Goal: Answer question/provide support

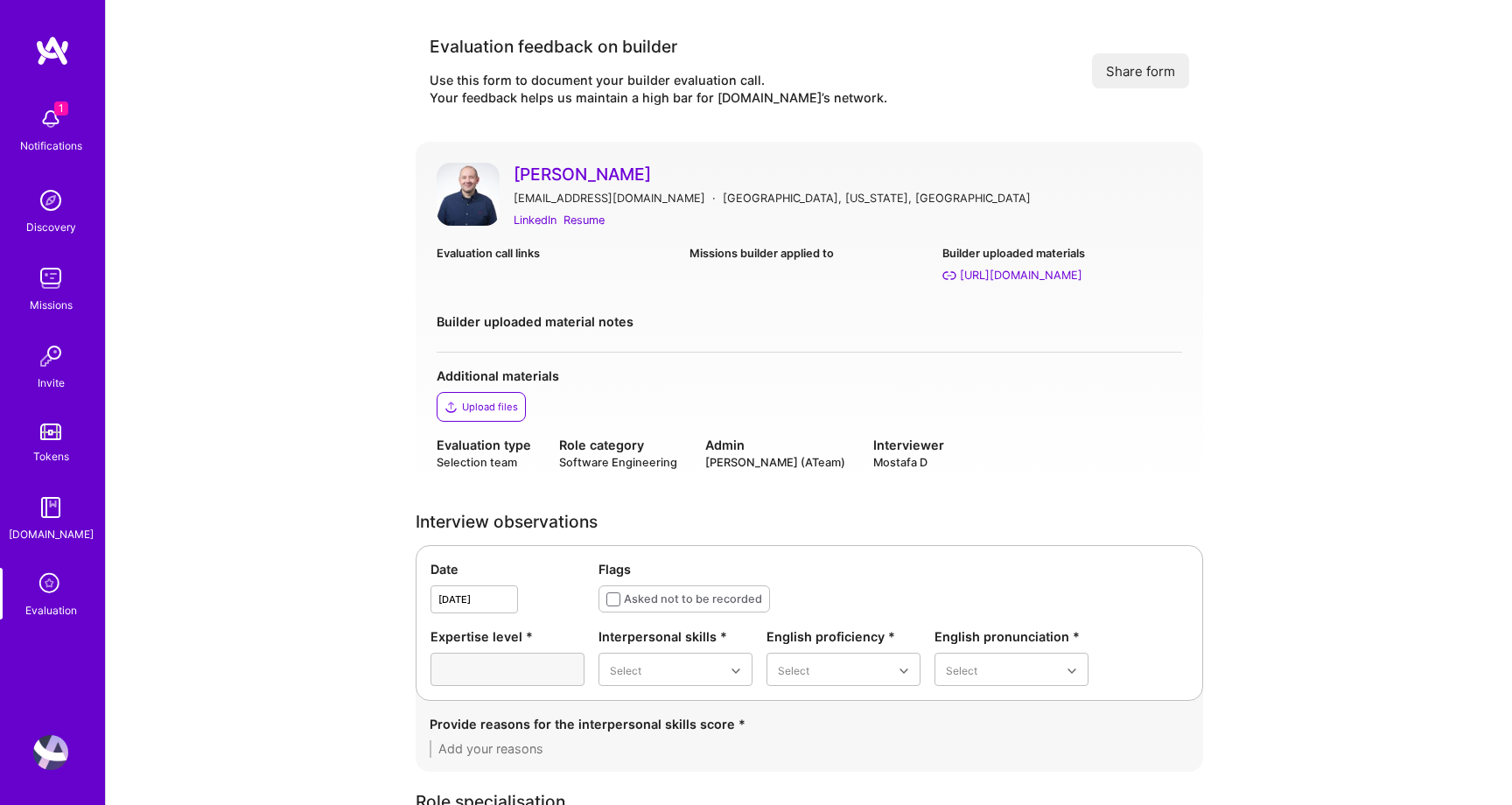
scroll to position [1709, 0]
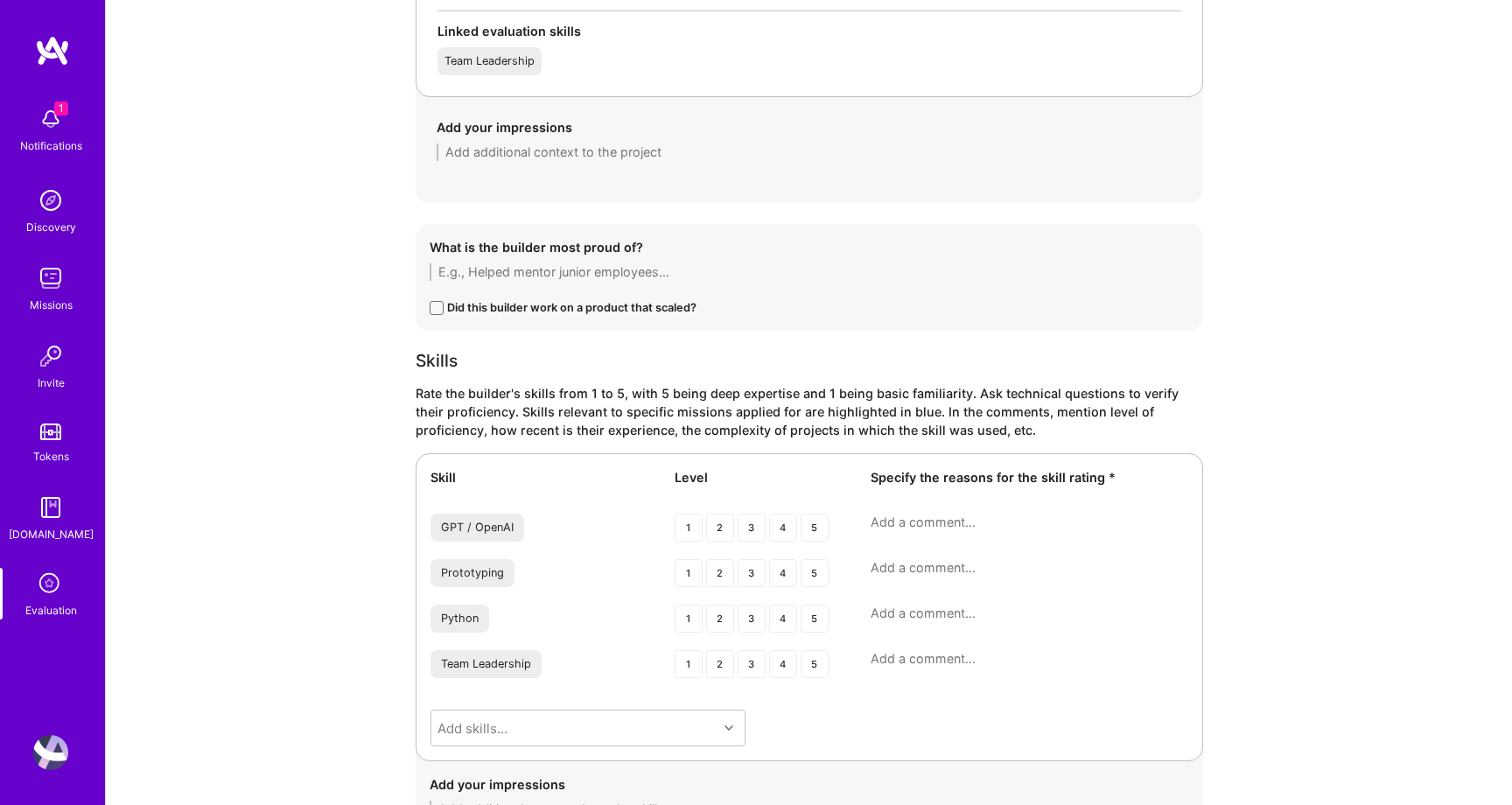
click at [54, 583] on icon at bounding box center [50, 583] width 33 height 33
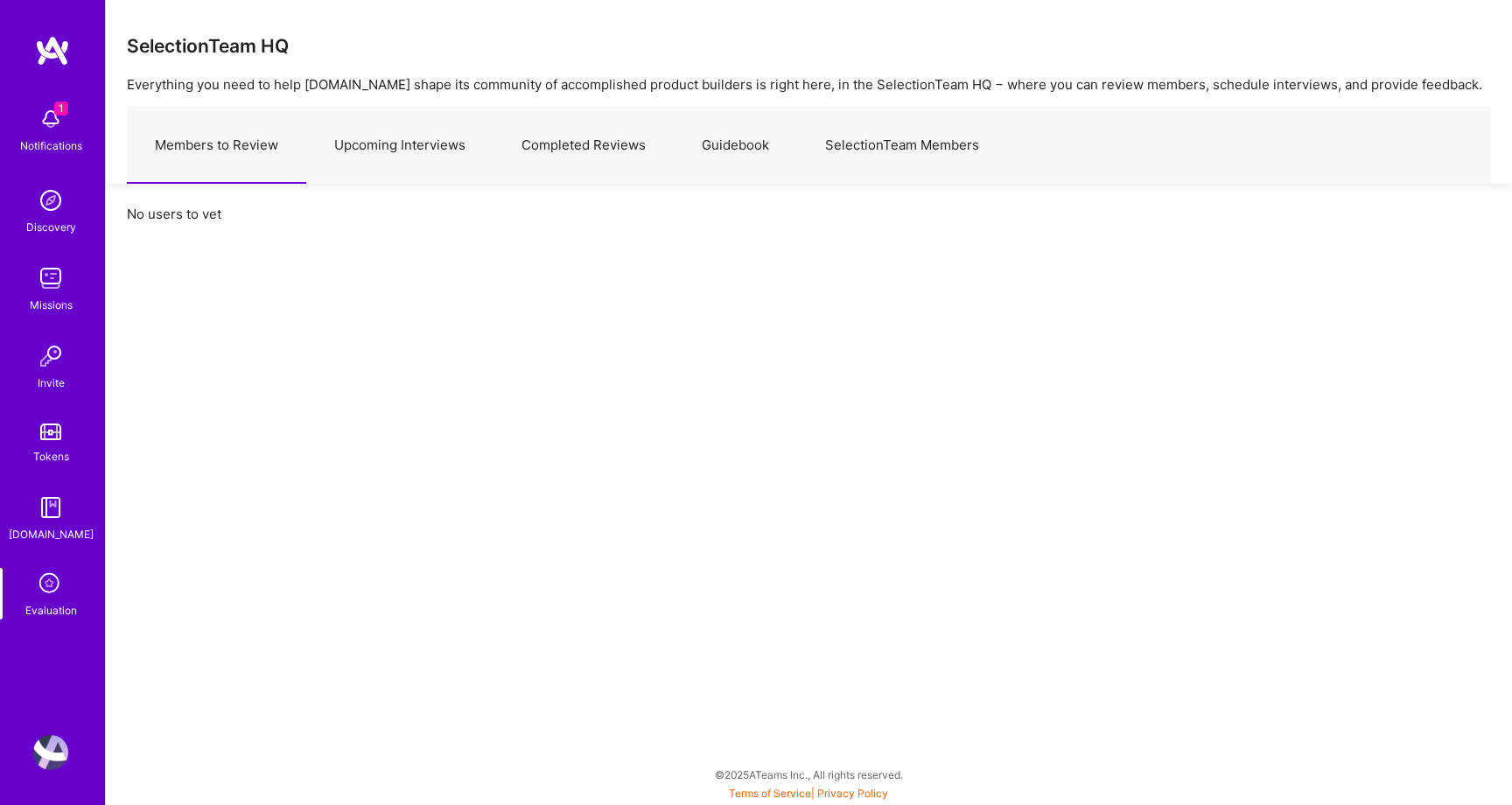
click at [444, 149] on link "Upcoming Interviews" at bounding box center [399, 146] width 187 height 76
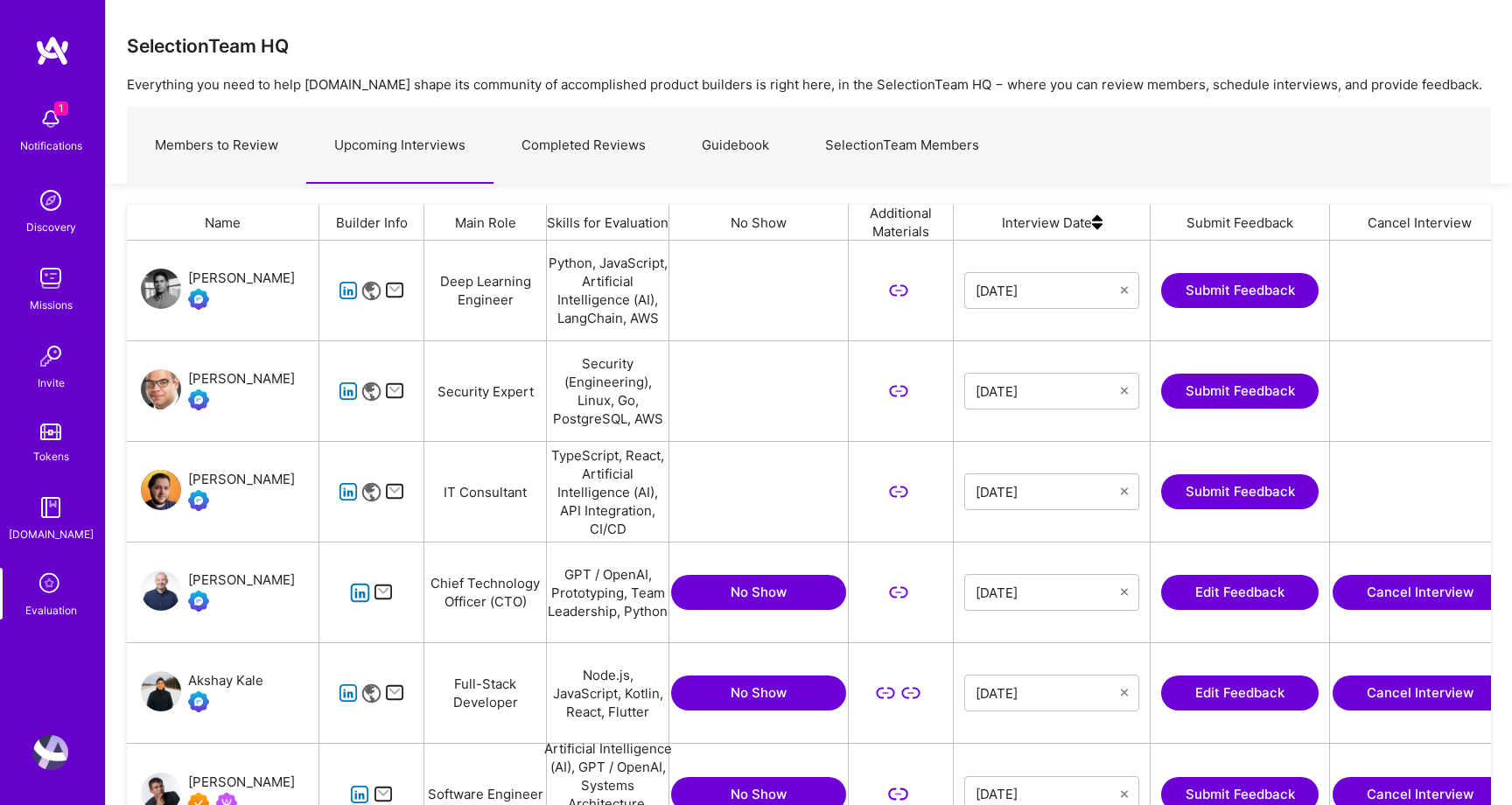
scroll to position [149, 0]
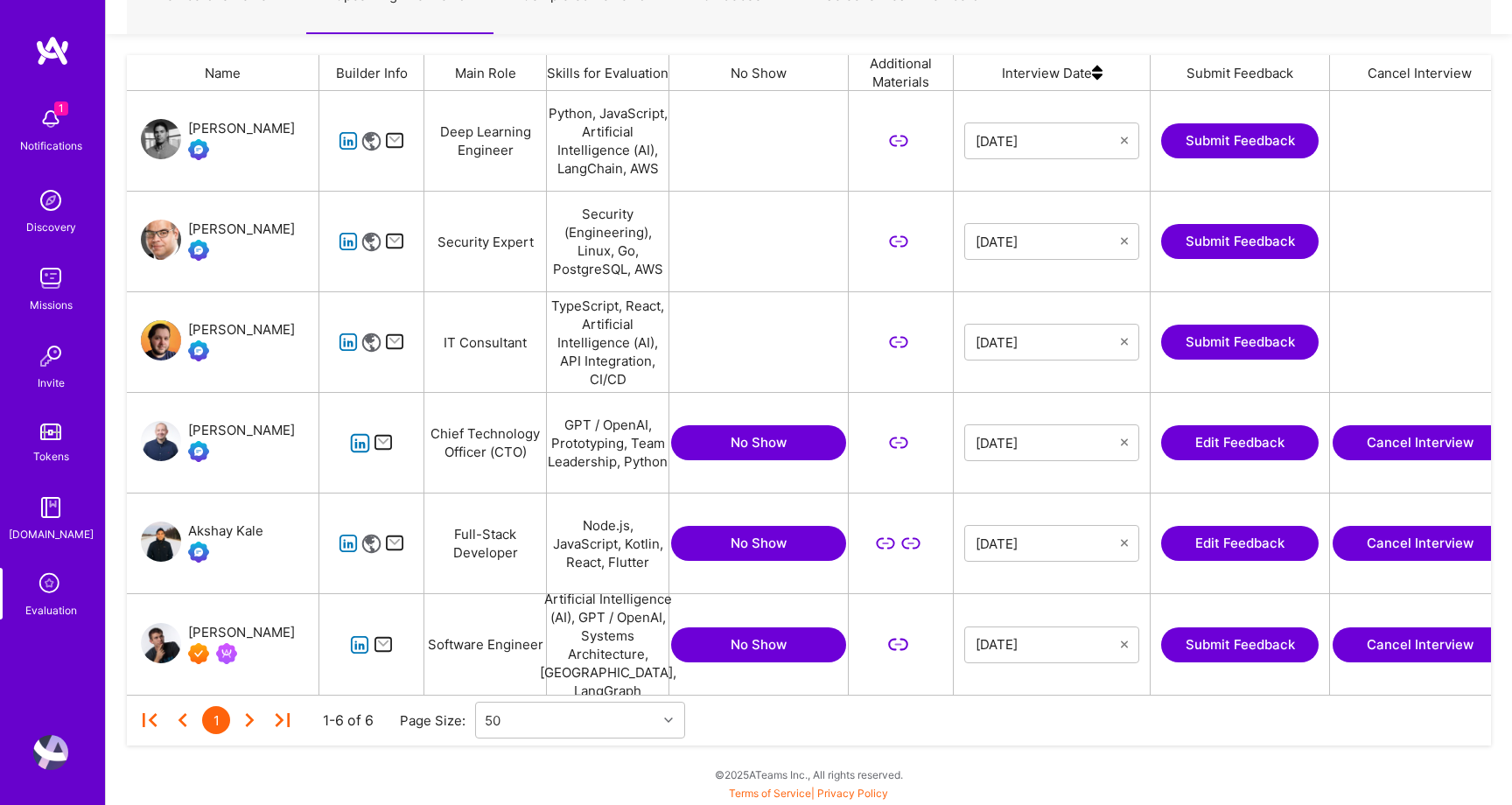
click at [355, 645] on icon "grid" at bounding box center [360, 644] width 20 height 20
click at [1207, 645] on button "Submit Feedback" at bounding box center [1240, 644] width 158 height 35
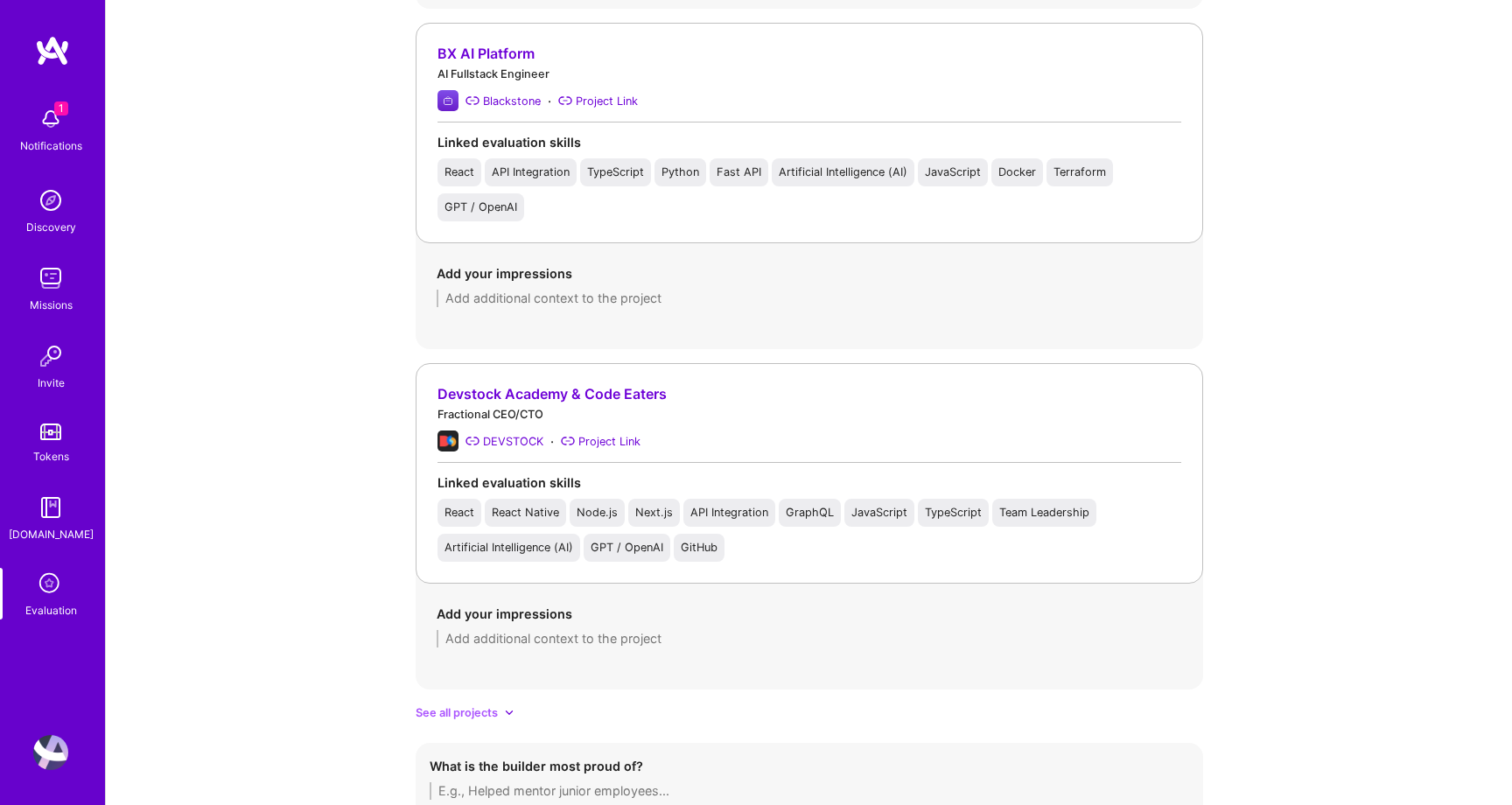
scroll to position [2259, 0]
